Goal: Task Accomplishment & Management: Use online tool/utility

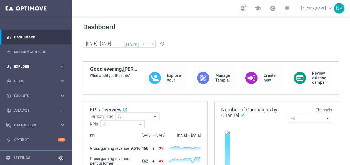
click at [29, 66] on span "Explore" at bounding box center [37, 66] width 46 height 3
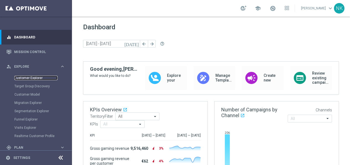
click at [35, 78] on link "Customer Explorer" at bounding box center [35, 78] width 43 height 4
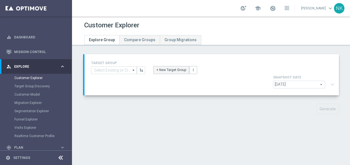
click at [172, 72] on button "+ New Target Group" at bounding box center [171, 70] width 36 height 8
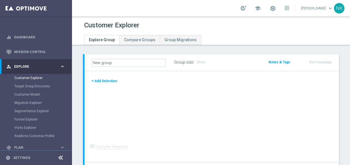
click at [104, 81] on button "+ Add Selection" at bounding box center [104, 81] width 27 height 6
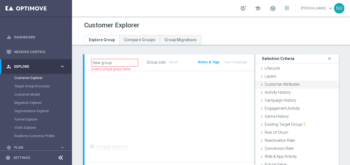
click at [281, 83] on span "Customer Attributes" at bounding box center [282, 84] width 35 height 4
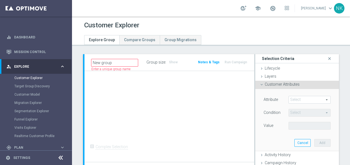
click at [302, 99] on span at bounding box center [310, 99] width 42 height 7
click at [0, 0] on input "search" at bounding box center [0, 0] width 0 height 0
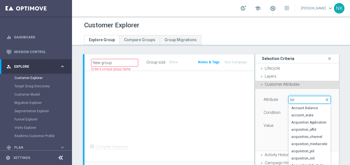
type input "terr"
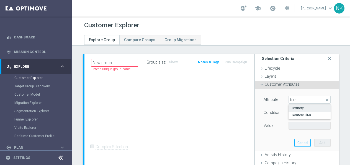
click at [304, 109] on span "Territory" at bounding box center [309, 108] width 37 height 4
type input "Territory"
type input "Equals"
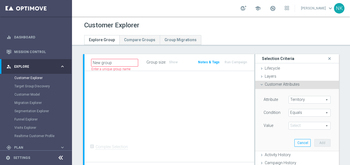
click at [298, 126] on span at bounding box center [310, 125] width 42 height 7
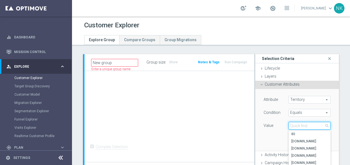
click at [298, 126] on input "search" at bounding box center [310, 126] width 42 height 8
type input ".[DOMAIN_NAME]"
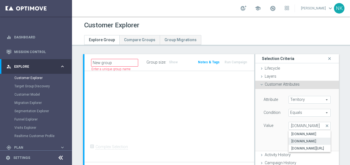
click at [300, 139] on span "[DOMAIN_NAME]" at bounding box center [309, 141] width 37 height 4
type input "[DOMAIN_NAME]"
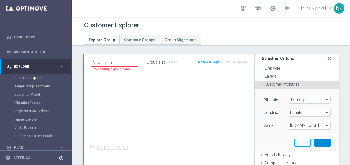
click at [324, 145] on button "Add" at bounding box center [322, 143] width 16 height 8
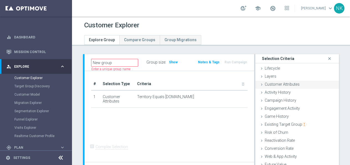
click at [272, 85] on span "Customer Attributes" at bounding box center [282, 84] width 35 height 4
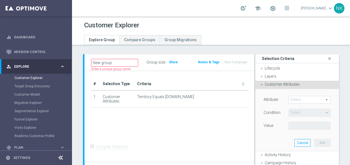
click at [301, 98] on span at bounding box center [310, 99] width 42 height 7
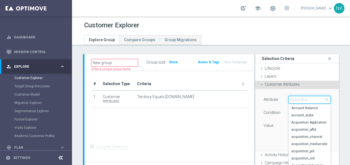
click at [301, 98] on input "search" at bounding box center [310, 100] width 42 height 8
type input "curr"
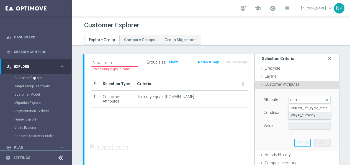
click at [302, 116] on span "player_currency" at bounding box center [309, 115] width 37 height 4
type input "player_currency"
type input "Equals"
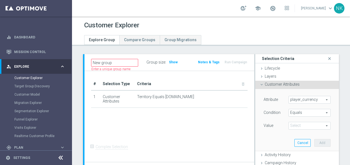
click at [302, 126] on span at bounding box center [310, 125] width 42 height 7
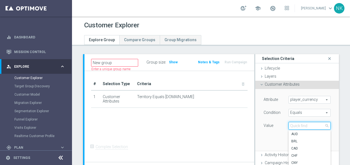
click at [302, 126] on input "search" at bounding box center [310, 126] width 42 height 8
type input "gb"
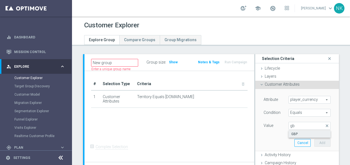
click at [299, 133] on span "GBP" at bounding box center [309, 134] width 37 height 4
type input "GBP"
click at [322, 143] on button "Add" at bounding box center [322, 143] width 16 height 8
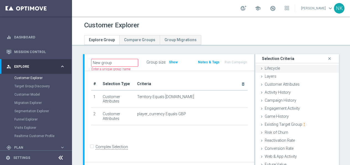
click at [266, 66] on div "Lifecycle done" at bounding box center [297, 69] width 84 height 8
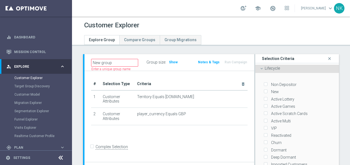
click at [270, 81] on div "Non Depositor" at bounding box center [297, 83] width 67 height 7
click at [270, 83] on label "Non Depositor" at bounding box center [282, 84] width 27 height 5
click at [267, 83] on input "Non Depositor" at bounding box center [266, 85] width 4 height 4
checkbox input "true"
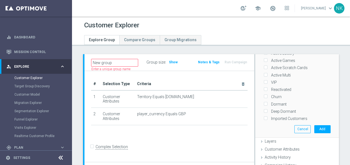
scroll to position [47, 0]
click at [323, 129] on button "Add" at bounding box center [322, 129] width 16 height 8
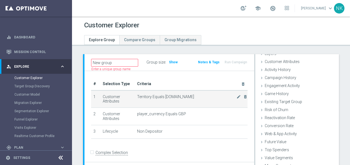
scroll to position [23, 0]
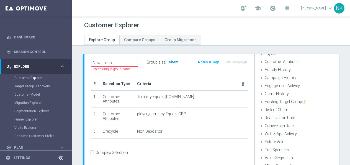
click at [174, 64] on span "Show" at bounding box center [173, 62] width 9 height 4
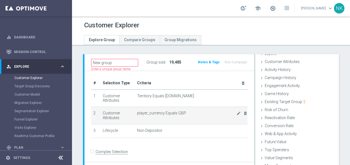
scroll to position [46, 0]
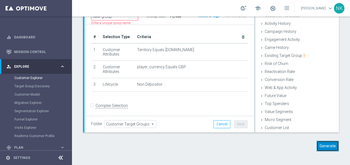
click at [323, 150] on button "Generate" at bounding box center [328, 146] width 22 height 11
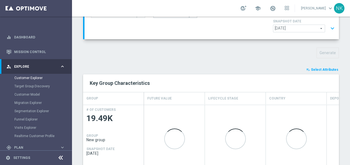
scroll to position [57, 0]
click at [322, 67] on span "Select Attributes" at bounding box center [324, 69] width 27 height 4
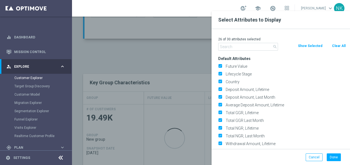
click at [338, 45] on button "Clear All" at bounding box center [339, 46] width 15 height 6
checkbox input "false"
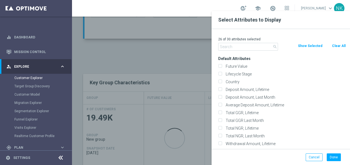
checkbox input "false"
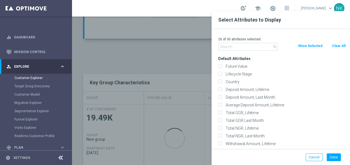
checkbox input "false"
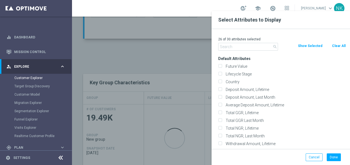
checkbox input "false"
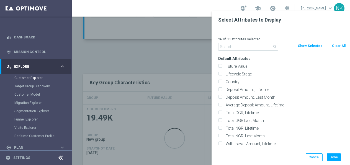
checkbox input "false"
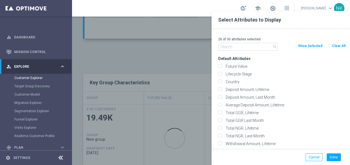
checkbox input "false"
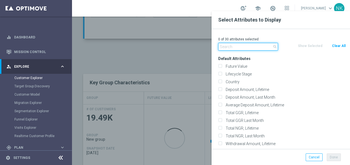
click at [237, 50] on input "text" at bounding box center [248, 47] width 60 height 8
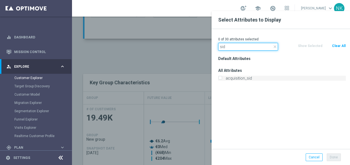
type input "sid"
click at [221, 78] on input "acquisition_sid" at bounding box center [220, 79] width 4 height 4
checkbox input "true"
click at [231, 48] on input "sid" at bounding box center [248, 47] width 60 height 8
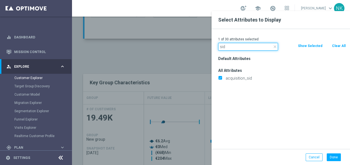
click at [231, 48] on input "sid" at bounding box center [248, 47] width 60 height 8
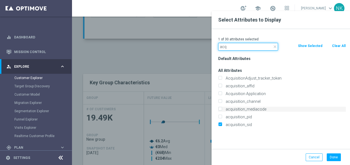
type input "acq"
click at [219, 110] on input "acquisition_mediacode" at bounding box center [220, 110] width 4 height 4
checkbox input "true"
click at [220, 101] on input "acquisition_channel" at bounding box center [220, 103] width 4 height 4
checkbox input "true"
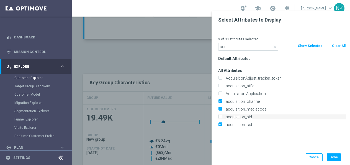
click at [220, 116] on input "acquisition_pid" at bounding box center [220, 118] width 4 height 4
checkbox input "true"
click at [219, 88] on input "acquisition_affid" at bounding box center [220, 87] width 4 height 4
checkbox input "true"
click at [335, 155] on button "Done" at bounding box center [334, 158] width 14 height 8
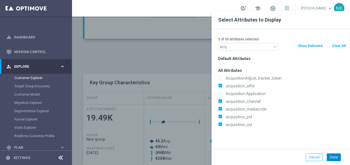
type input "Search"
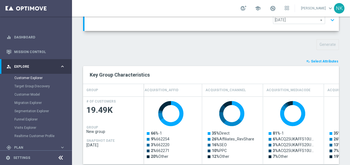
scroll to position [0, 0]
